Goal: Information Seeking & Learning: Learn about a topic

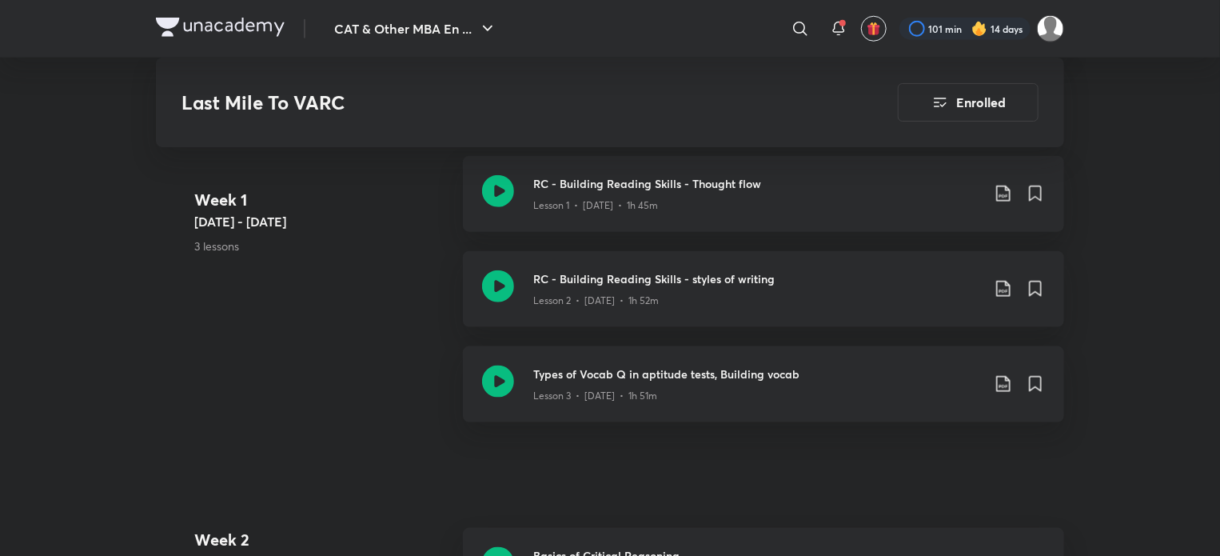
scroll to position [774, 0]
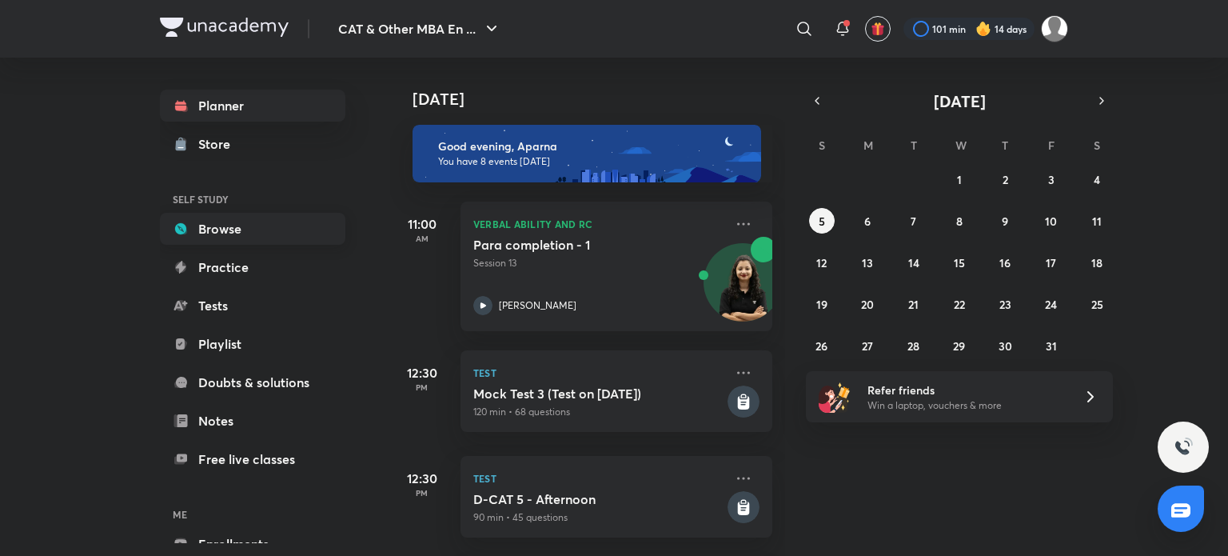
click at [227, 221] on link "Browse" at bounding box center [252, 229] width 185 height 32
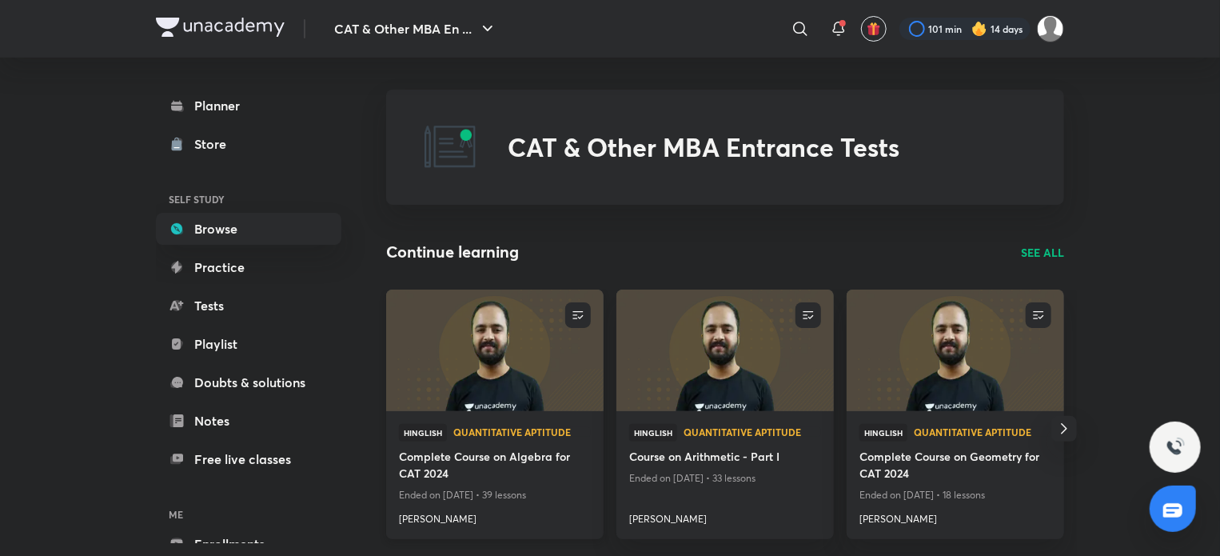
click at [540, 364] on img at bounding box center [494, 350] width 221 height 124
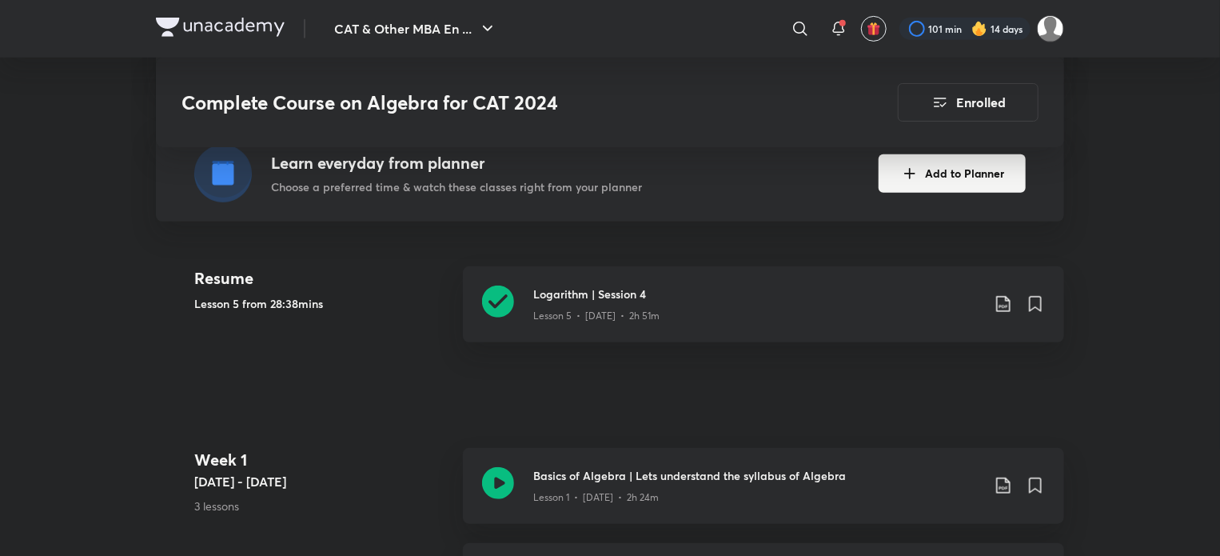
scroll to position [366, 0]
click at [504, 292] on icon at bounding box center [498, 300] width 32 height 32
